Goal: Check status: Check status

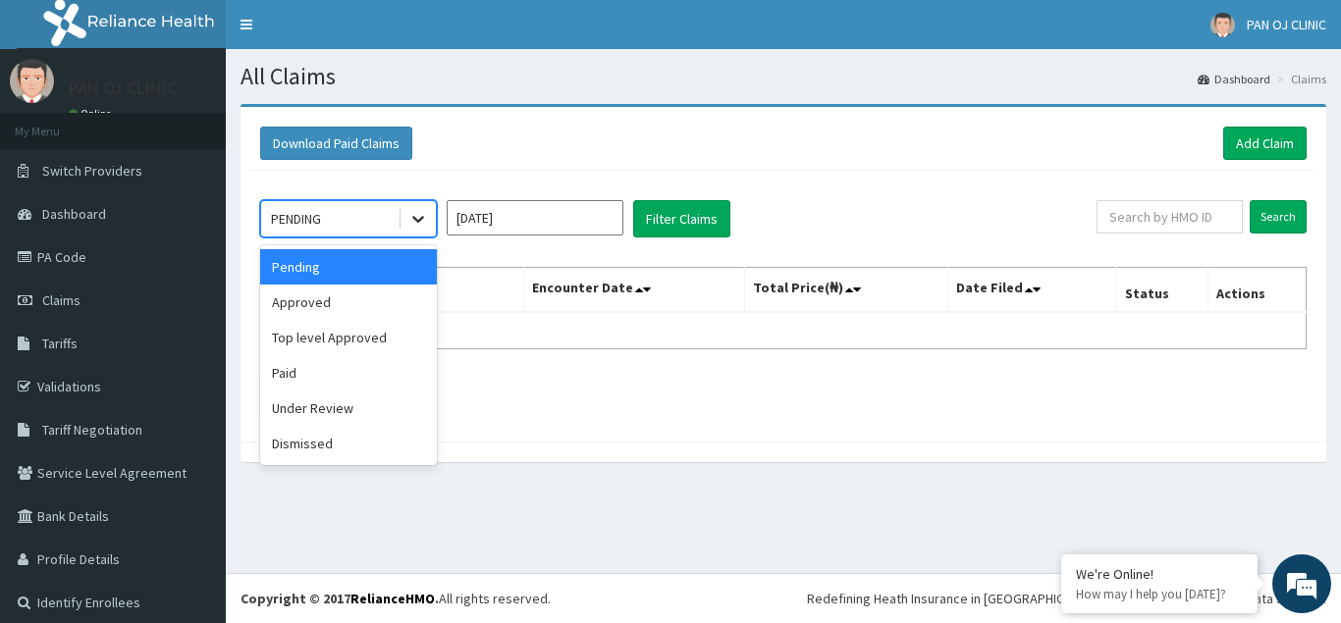
click at [421, 227] on icon at bounding box center [418, 219] width 20 height 20
click at [310, 307] on div "Approved" at bounding box center [348, 302] width 177 height 35
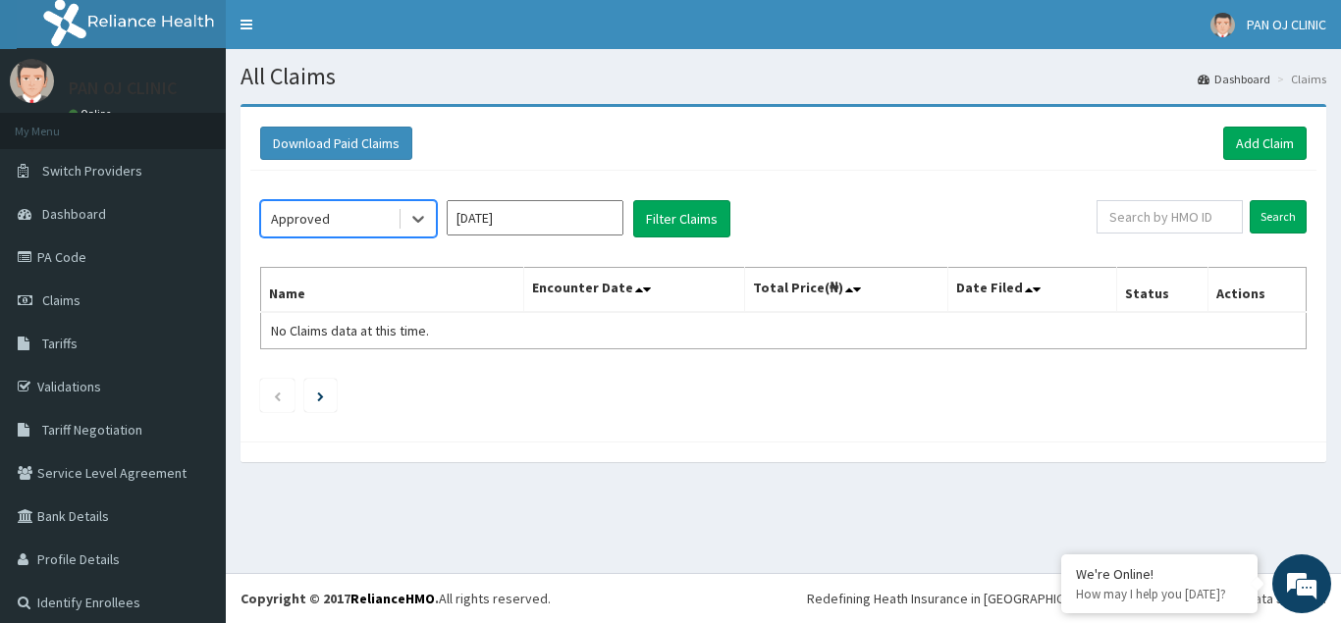
click at [610, 215] on input "[DATE]" at bounding box center [535, 217] width 177 height 35
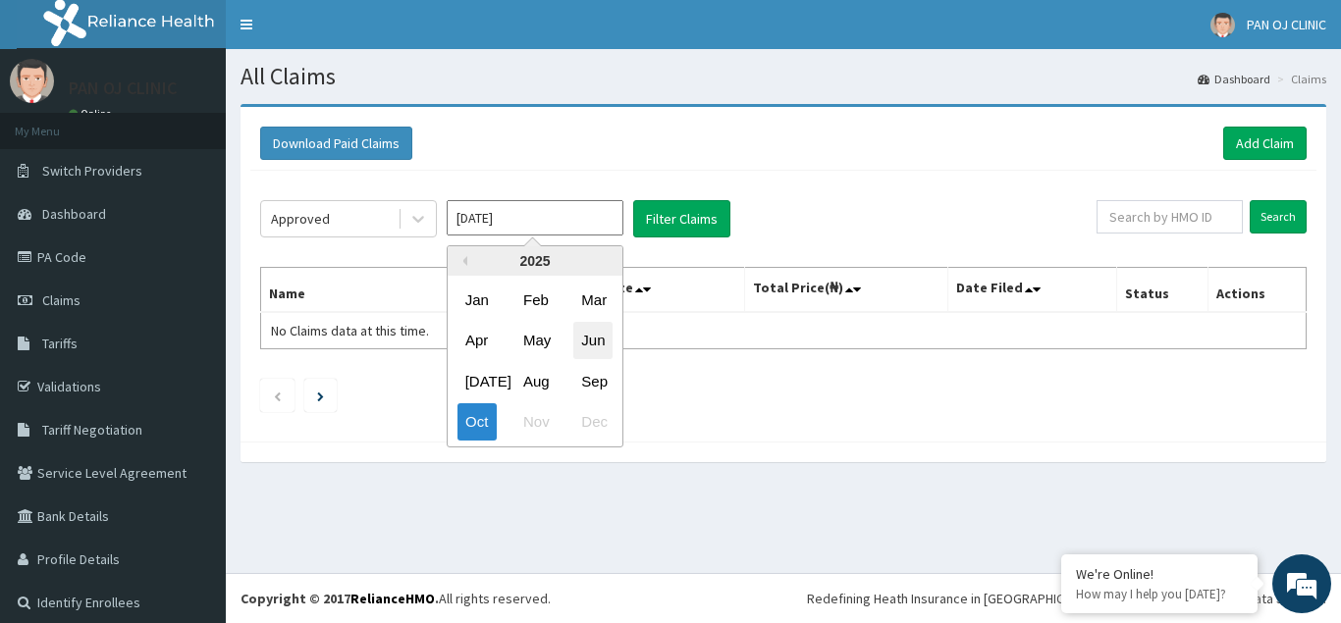
click at [590, 346] on div "Jun" at bounding box center [592, 341] width 39 height 36
type input "[DATE]"
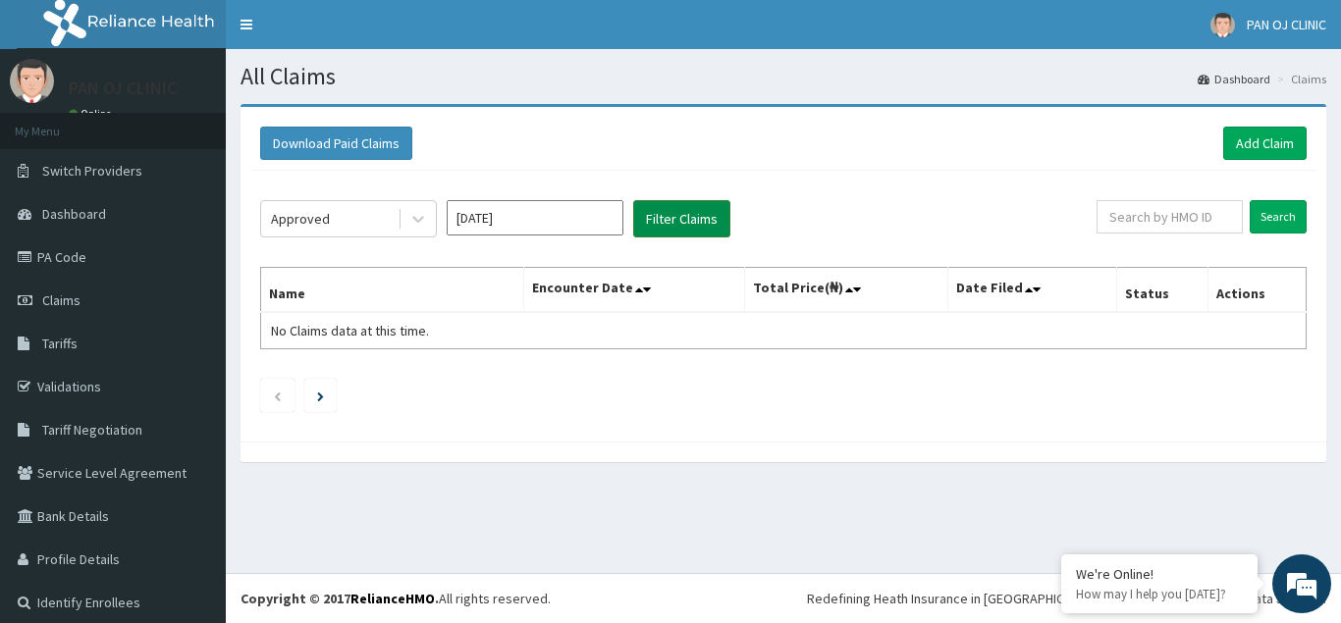
click at [694, 220] on button "Filter Claims" at bounding box center [681, 218] width 97 height 37
click at [1191, 221] on input "text" at bounding box center [1169, 216] width 146 height 33
paste input "NLM/10052/A"
type input "NLM/10052/A"
click at [1252, 216] on input "Search" at bounding box center [1278, 216] width 57 height 33
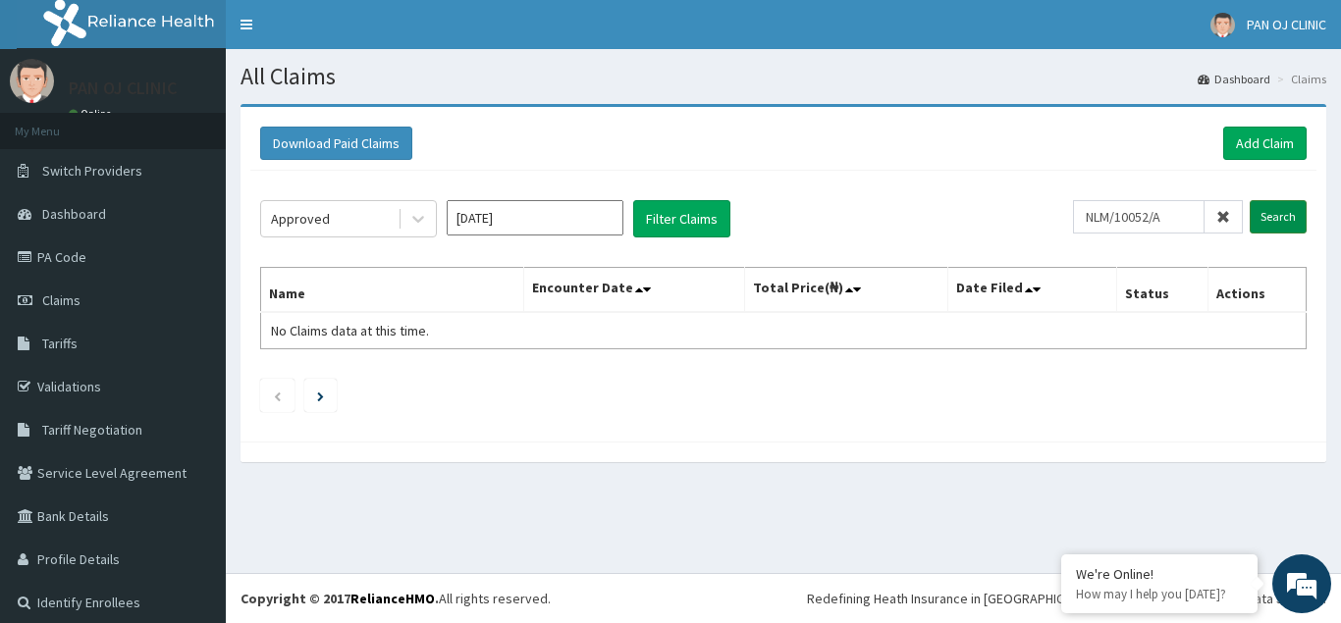
click at [1264, 224] on input "Search" at bounding box center [1278, 216] width 57 height 33
click at [74, 263] on link "PA Code" at bounding box center [113, 257] width 226 height 43
